Goal: Transaction & Acquisition: Purchase product/service

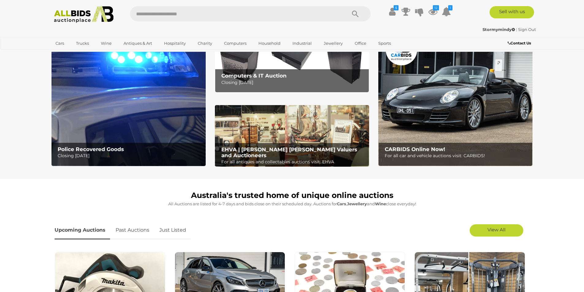
scroll to position [92, 0]
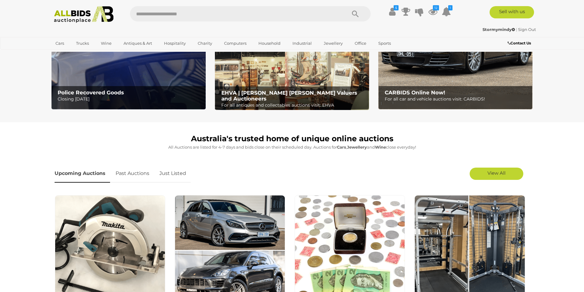
click at [180, 171] on link "Just Listed" at bounding box center [173, 174] width 36 height 18
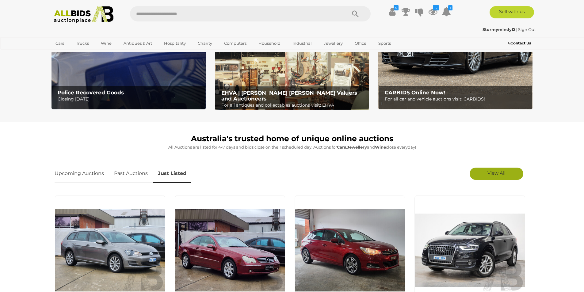
click at [493, 177] on link "View All" at bounding box center [497, 174] width 54 height 12
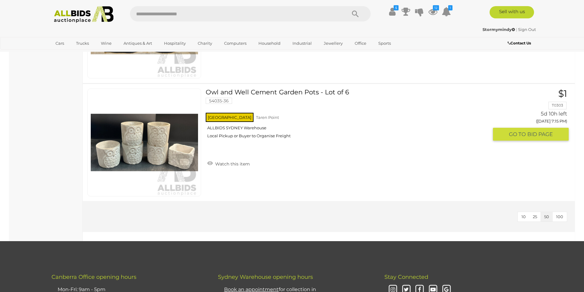
scroll to position [1533, 0]
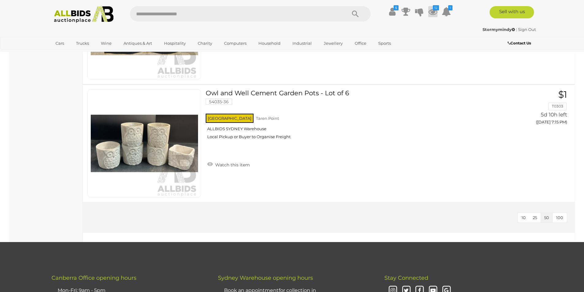
click at [435, 12] on icon at bounding box center [432, 11] width 9 height 11
